Goal: Task Accomplishment & Management: Manage account settings

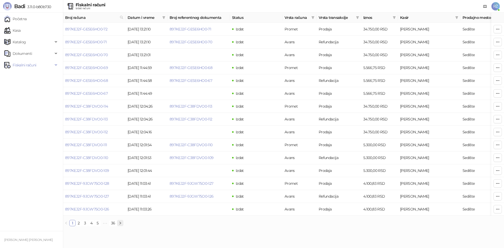
click at [120, 225] on icon "right" at bounding box center [120, 223] width 3 height 3
click at [64, 226] on button "button" at bounding box center [66, 223] width 6 height 6
click at [93, 184] on link "897KEJ2F-9JGW75O0-128" at bounding box center [87, 183] width 44 height 5
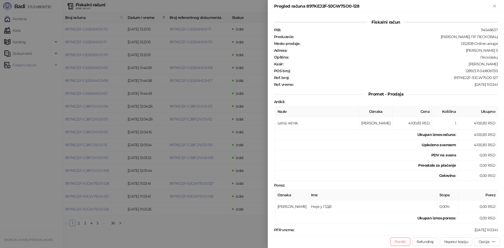
click at [119, 161] on div at bounding box center [252, 124] width 504 height 248
